Goal: Check status: Check status

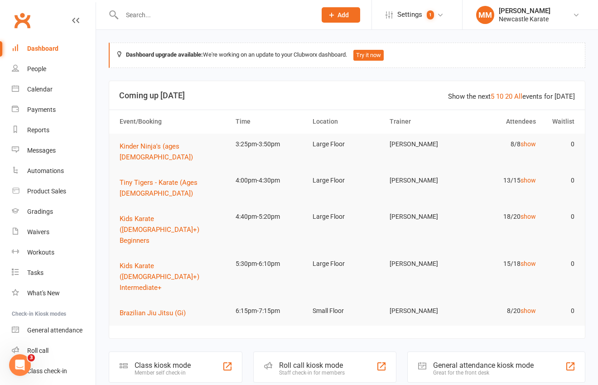
click at [19, 18] on link "Clubworx" at bounding box center [22, 20] width 23 height 23
click at [25, 19] on link "Clubworx" at bounding box center [22, 20] width 23 height 23
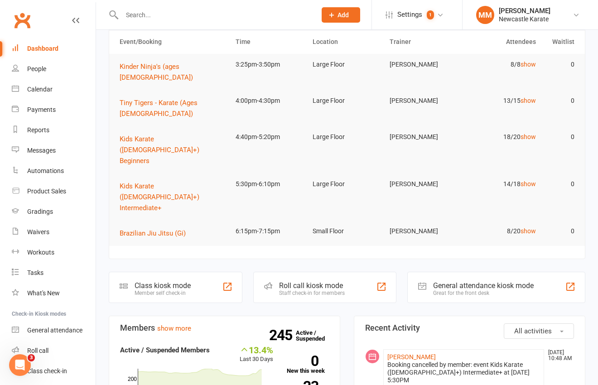
scroll to position [78, 0]
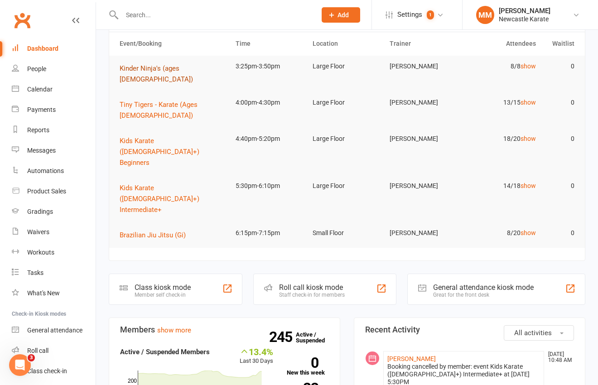
click at [150, 66] on span "Kinder Ninja's (ages [DEMOGRAPHIC_DATA])" at bounding box center [156, 73] width 73 height 19
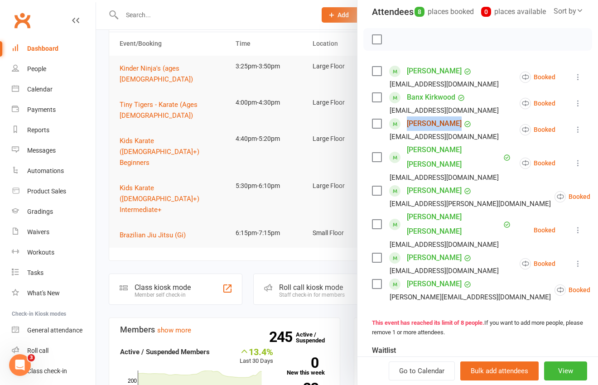
scroll to position [97, 0]
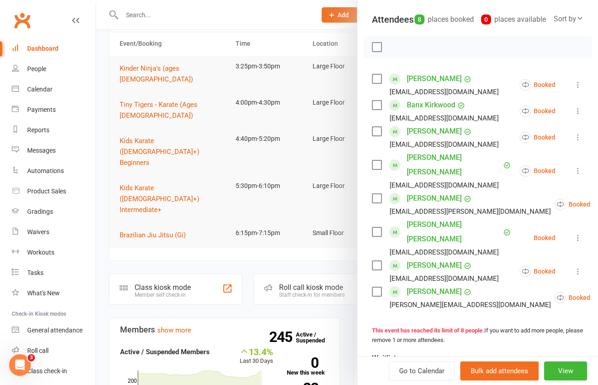
click at [39, 18] on div "Clubworx" at bounding box center [48, 26] width 96 height 34
click at [24, 21] on link "Clubworx" at bounding box center [22, 20] width 23 height 23
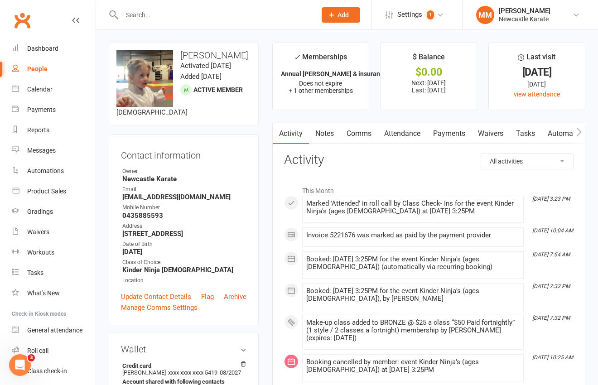
click at [401, 132] on link "Attendance" at bounding box center [402, 133] width 49 height 21
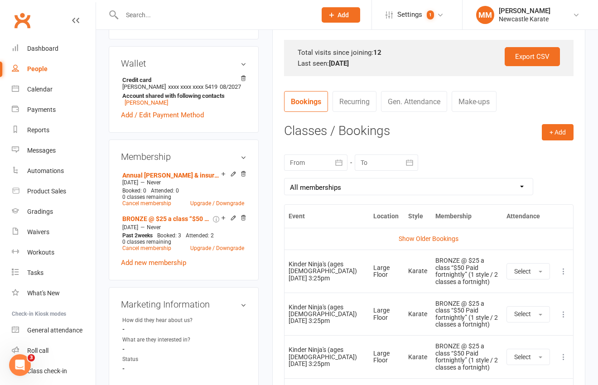
scroll to position [286, 0]
click at [339, 164] on icon "button" at bounding box center [338, 162] width 9 height 9
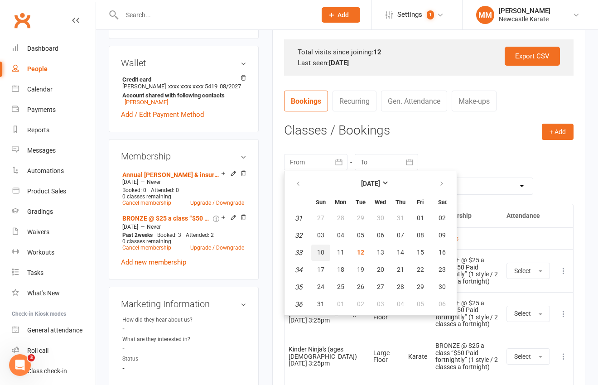
click at [319, 250] on span "10" at bounding box center [320, 252] width 7 height 7
type input "10 Aug 2025"
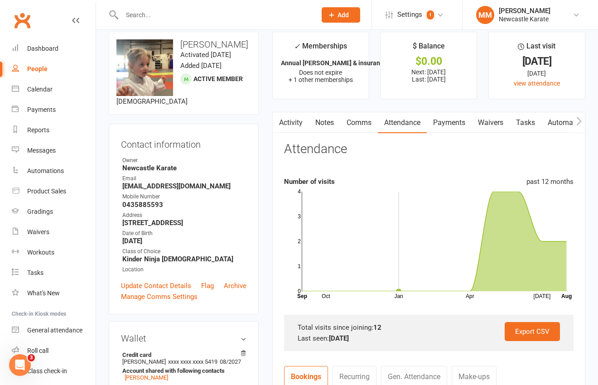
scroll to position [0, 0]
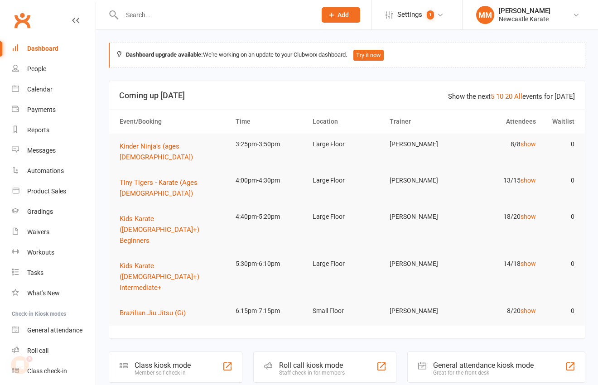
click at [22, 18] on link "Clubworx" at bounding box center [22, 20] width 23 height 23
click at [20, 15] on link "Clubworx" at bounding box center [22, 20] width 23 height 23
click at [23, 19] on link "Clubworx" at bounding box center [22, 20] width 23 height 23
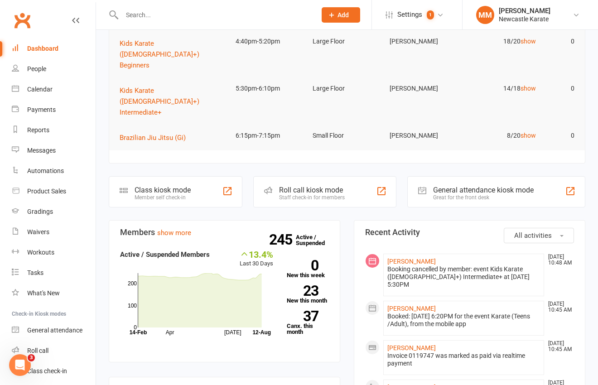
scroll to position [86, 0]
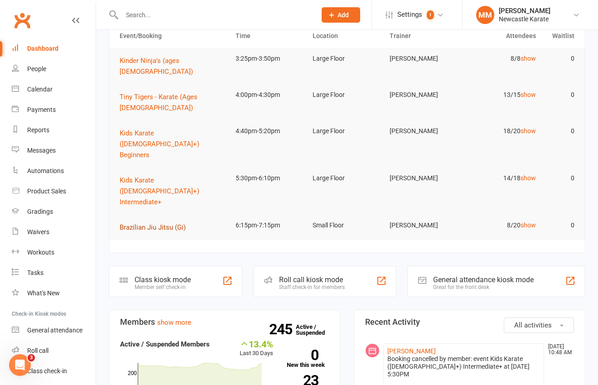
click at [174, 223] on span "Brazilian Jiu Jitsu (Gi)" at bounding box center [153, 227] width 66 height 8
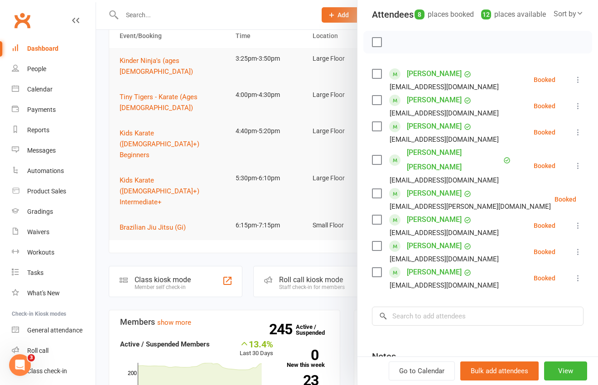
scroll to position [90, 0]
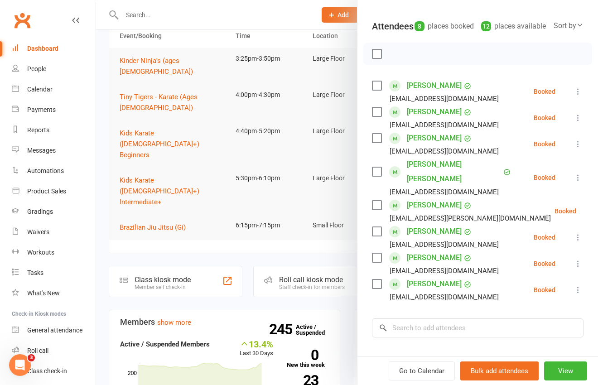
click at [236, 184] on div at bounding box center [347, 192] width 502 height 385
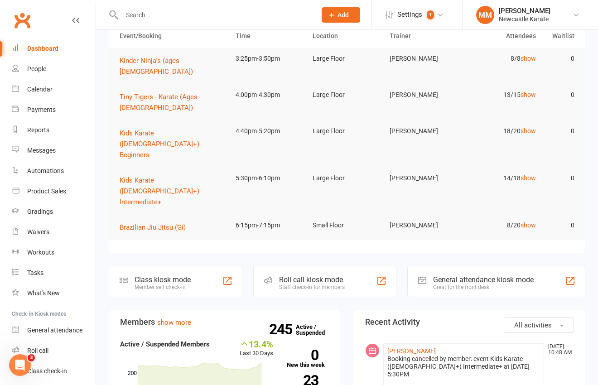
click at [20, 19] on link "Clubworx" at bounding box center [22, 20] width 23 height 23
